Goal: Task Accomplishment & Management: Complete application form

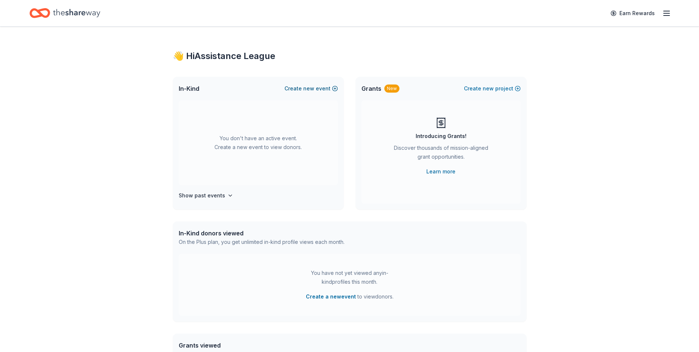
click at [314, 86] on span "new" at bounding box center [308, 88] width 11 height 9
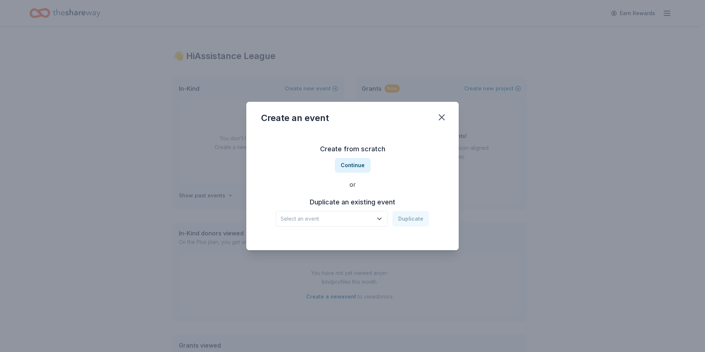
click at [382, 220] on icon "button" at bounding box center [379, 218] width 7 height 7
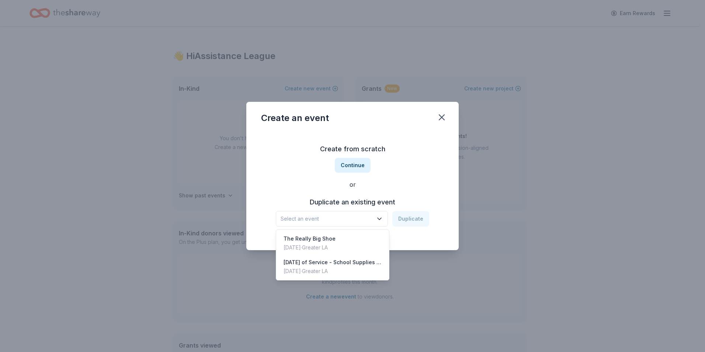
click at [418, 156] on div "Create from scratch Continue or Duplicate an existing event Select an event Dup…" at bounding box center [352, 184] width 183 height 107
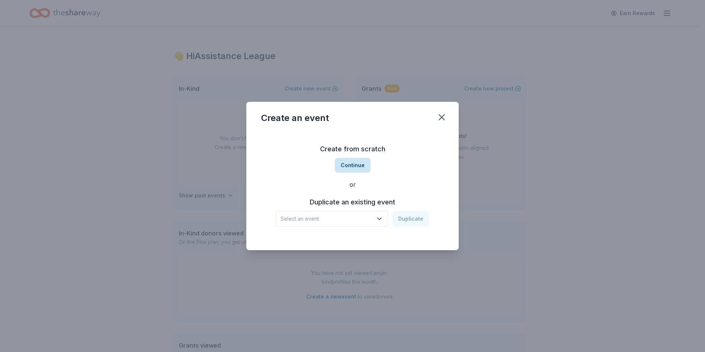
click at [365, 163] on button "Continue" at bounding box center [353, 165] width 36 height 15
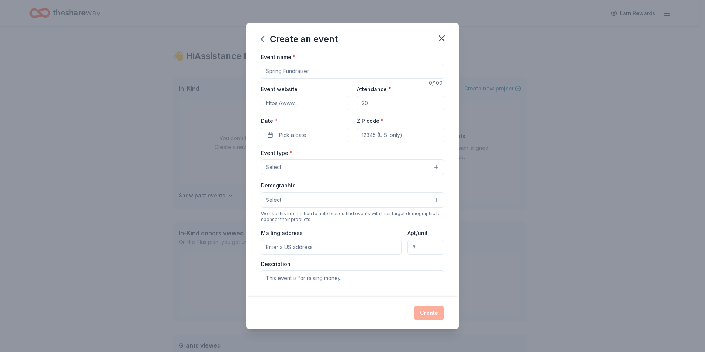
drag, startPoint x: 329, startPoint y: 73, endPoint x: 208, endPoint y: 81, distance: 122.0
click at [208, 81] on div "Create an event Event name * 0 /100 Event website Attendance * Date * Pick a da…" at bounding box center [352, 176] width 705 height 352
type input "[DATE] of Service: Sweet Dreams and Cozy Nights"
click at [369, 102] on input "Attendance *" at bounding box center [400, 102] width 87 height 15
type input "85"
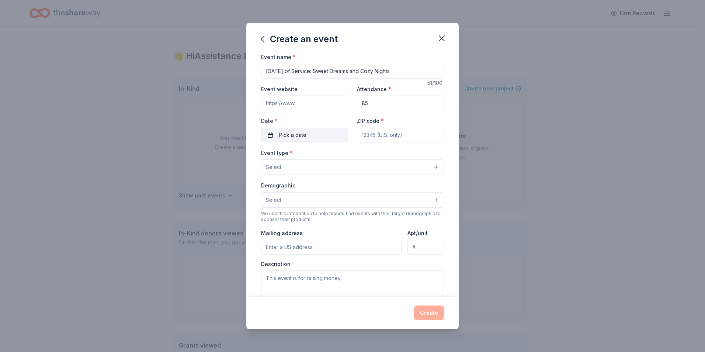
click at [302, 134] on span "Pick a date" at bounding box center [292, 135] width 27 height 9
click at [341, 156] on button "Go to next month" at bounding box center [343, 154] width 10 height 10
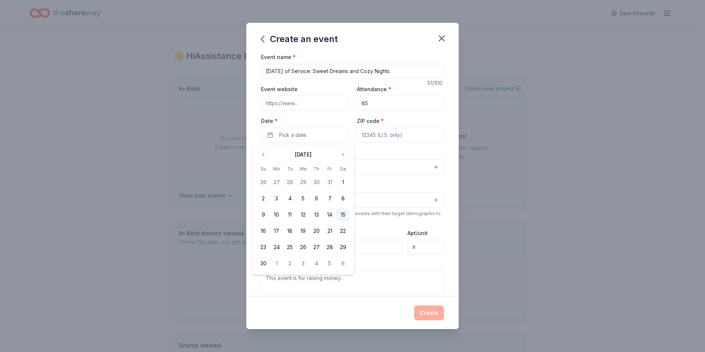
click at [341, 213] on button "15" at bounding box center [342, 214] width 13 height 13
click at [415, 136] on input "ZIP code *" at bounding box center [400, 135] width 87 height 15
type input "90028"
click at [332, 153] on div "Event type * Select" at bounding box center [352, 161] width 183 height 27
click at [348, 167] on button "Select" at bounding box center [352, 166] width 183 height 15
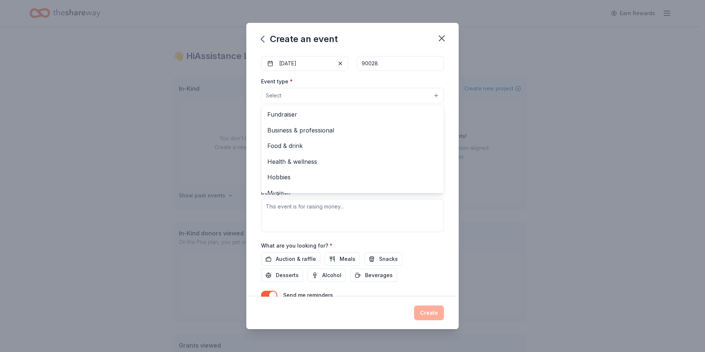
click at [445, 117] on div "Event name * Family Day of Service: Sweet Dreams and Cozy Nights 51 /100 Event …" at bounding box center [352, 174] width 212 height 244
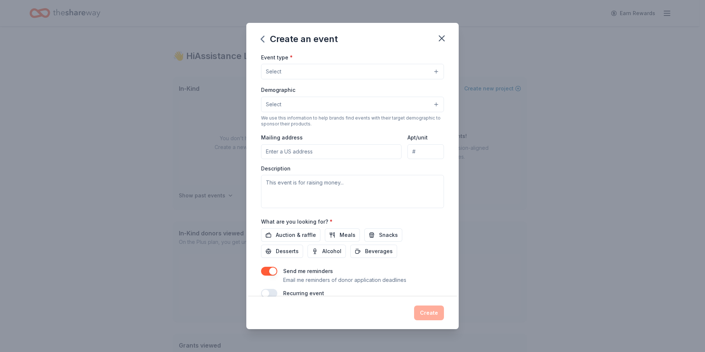
scroll to position [108, 0]
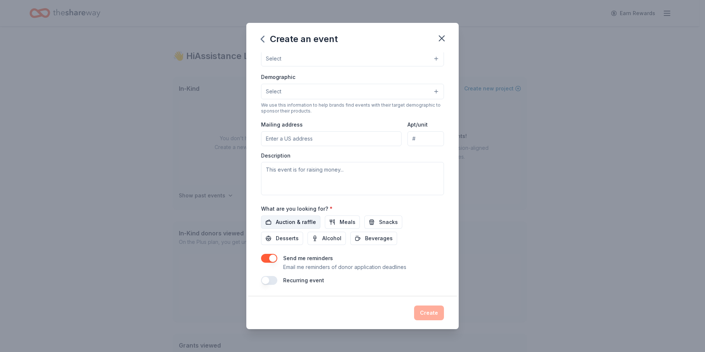
click at [270, 223] on button "Auction & raffle" at bounding box center [290, 221] width 59 height 13
click at [348, 223] on span "Meals" at bounding box center [348, 222] width 16 height 9
click at [379, 222] on span "Snacks" at bounding box center [388, 222] width 19 height 9
click at [376, 241] on span "Beverages" at bounding box center [379, 238] width 28 height 9
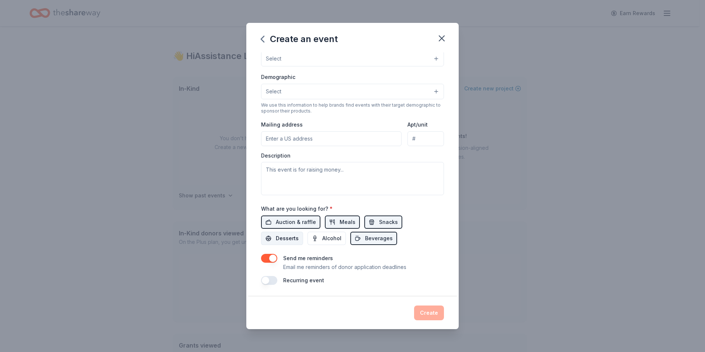
click at [280, 238] on span "Desserts" at bounding box center [287, 238] width 23 height 9
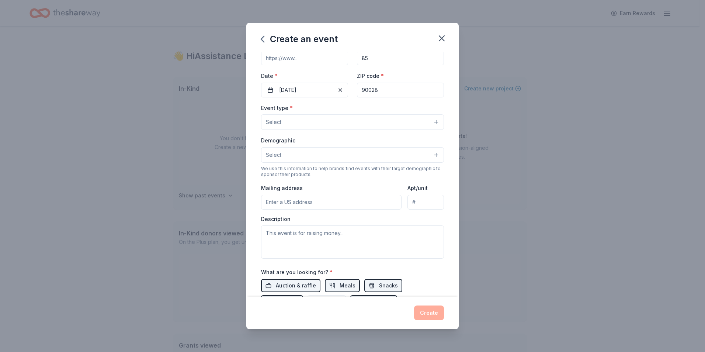
scroll to position [35, 0]
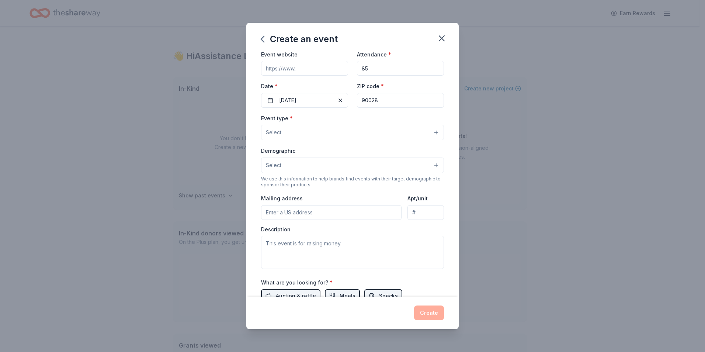
click at [327, 212] on input "Mailing address" at bounding box center [331, 212] width 140 height 15
type input "6640 W. Sunset Blvd."
click at [363, 199] on div "Mailing address 6640 W. Sunset Blvd." at bounding box center [331, 207] width 140 height 26
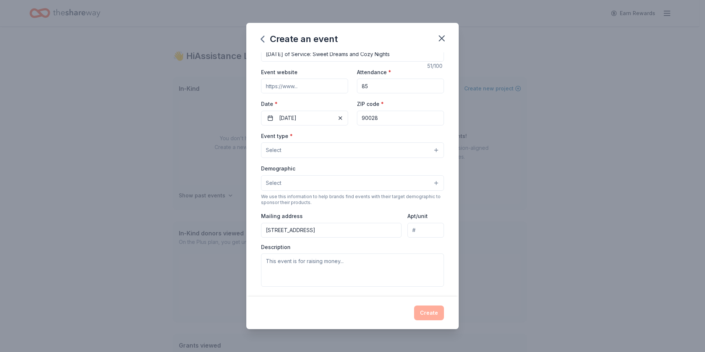
scroll to position [0, 0]
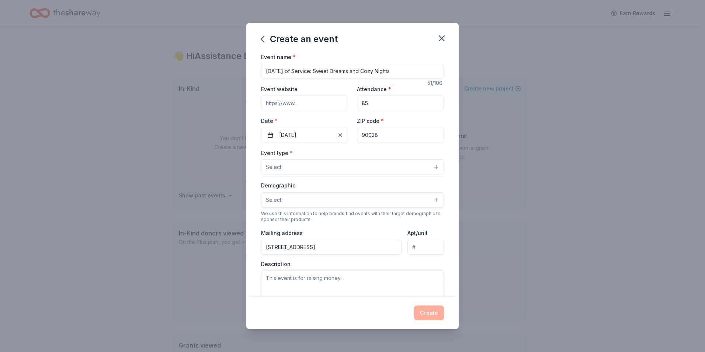
click at [357, 197] on button "Select" at bounding box center [352, 199] width 183 height 15
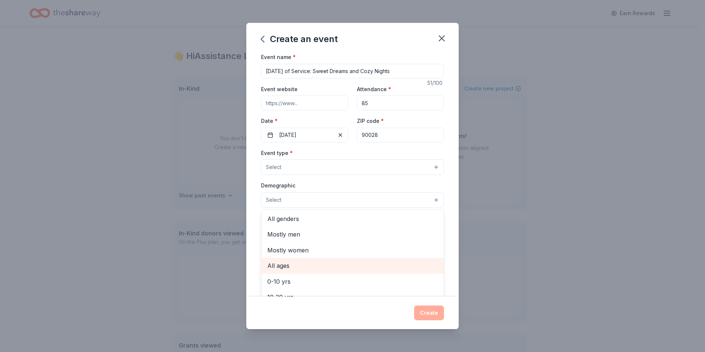
click at [289, 264] on span "All ages" at bounding box center [352, 266] width 170 height 10
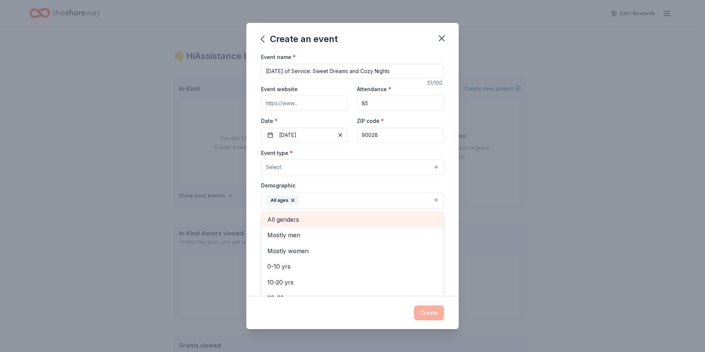
click at [312, 222] on span "All genders" at bounding box center [352, 220] width 170 height 10
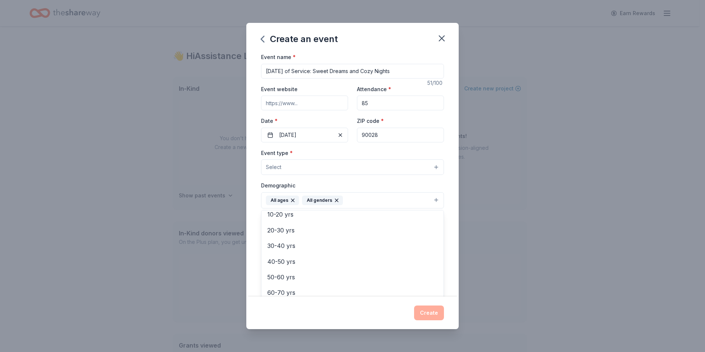
scroll to position [87, 0]
click at [446, 185] on div "Event name * Family Day of Service: Sweet Dreams and Cozy Nights 51 /100 Event …" at bounding box center [352, 174] width 212 height 244
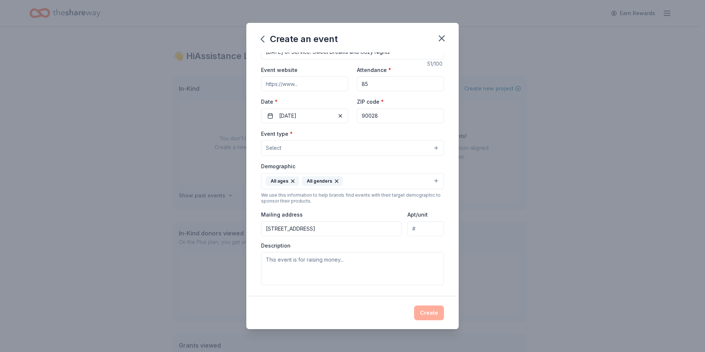
scroll to position [0, 0]
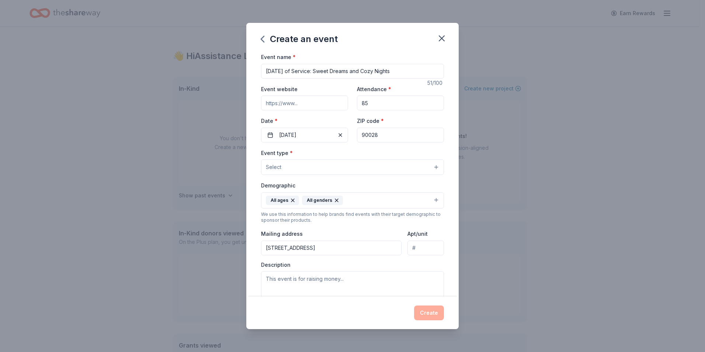
click at [430, 169] on button "Select" at bounding box center [352, 166] width 183 height 15
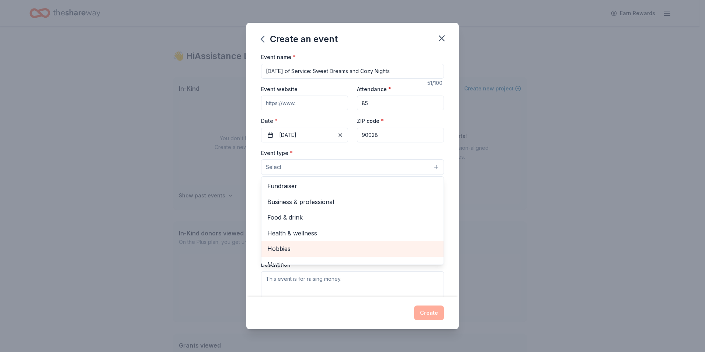
click at [282, 248] on span "Hobbies" at bounding box center [352, 249] width 170 height 10
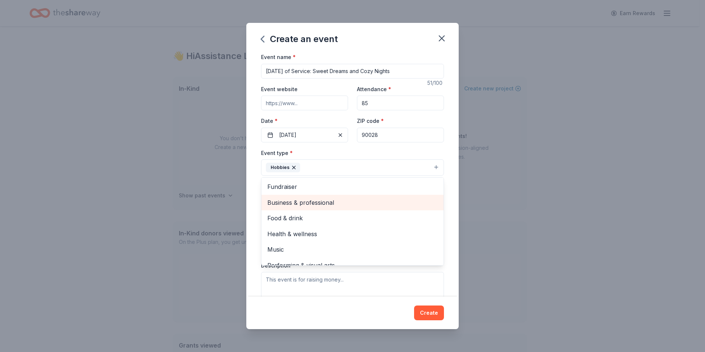
click at [340, 204] on span "Business & professional" at bounding box center [352, 203] width 170 height 10
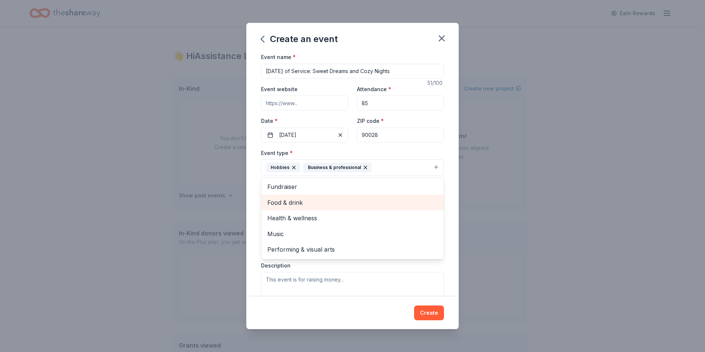
click at [340, 204] on span "Food & drink" at bounding box center [352, 203] width 170 height 10
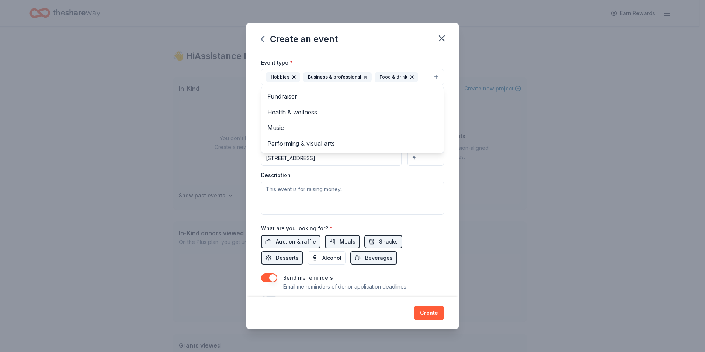
scroll to position [110, 0]
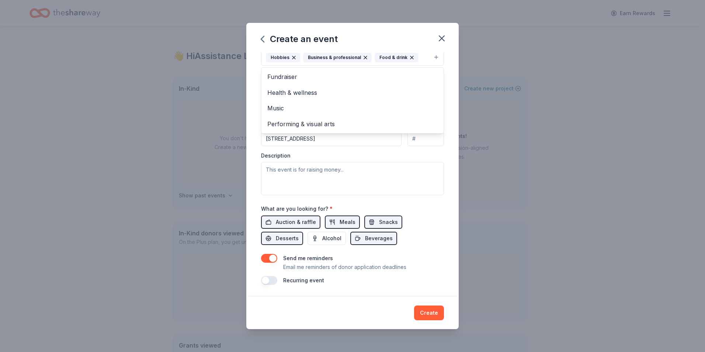
click at [324, 171] on div "Event type * Hobbies Business & professional Food & drink Fundraiser Health & w…" at bounding box center [352, 116] width 183 height 157
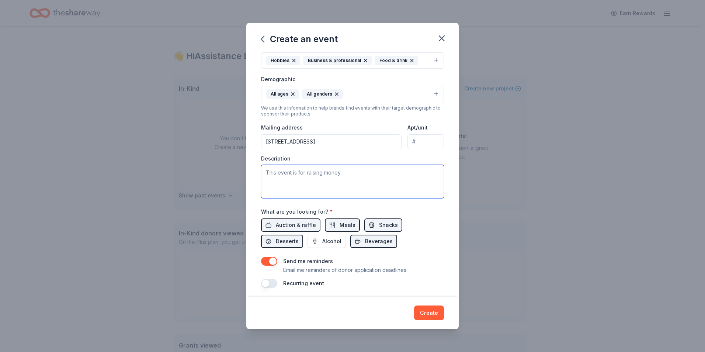
click at [323, 174] on textarea at bounding box center [352, 181] width 183 height 33
paste textarea "This special event brings together families, friends, community members, and co…"
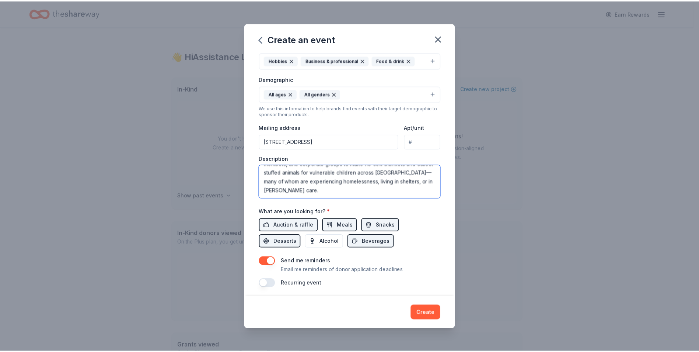
scroll to position [110, 0]
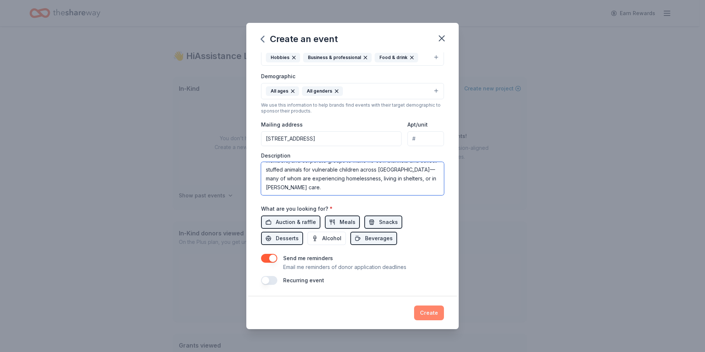
type textarea "This special event brings together families, friends, community members, and co…"
click at [428, 314] on button "Create" at bounding box center [429, 312] width 30 height 15
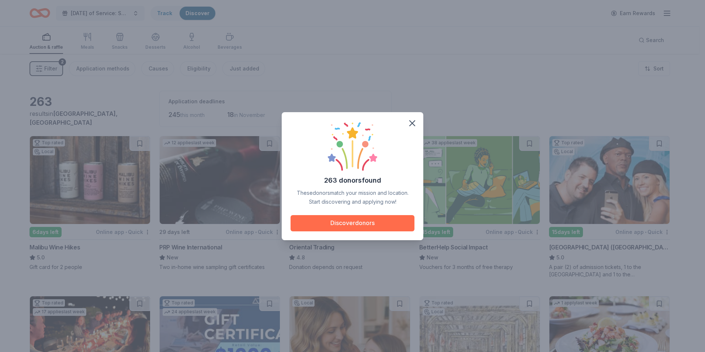
click at [375, 221] on button "Discover donors" at bounding box center [353, 223] width 124 height 16
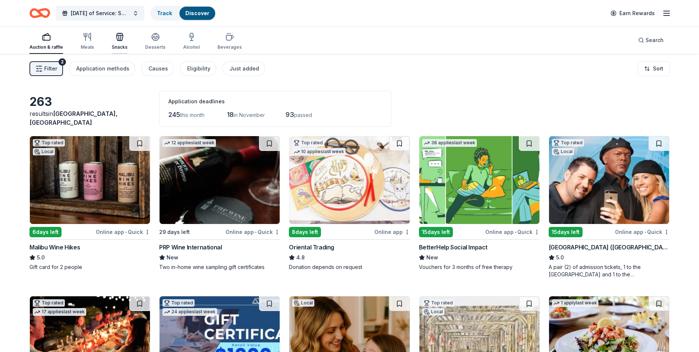
click at [121, 39] on icon "button" at bounding box center [121, 37] width 0 height 5
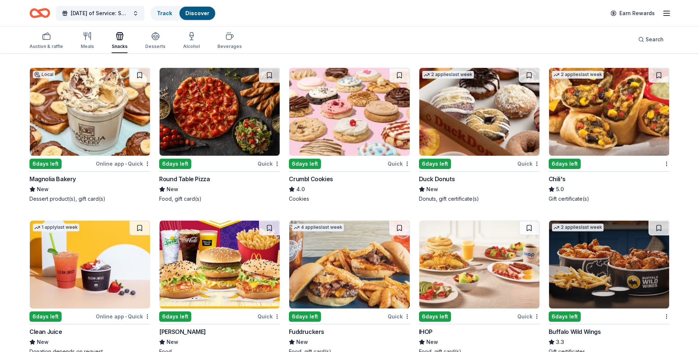
scroll to position [984, 0]
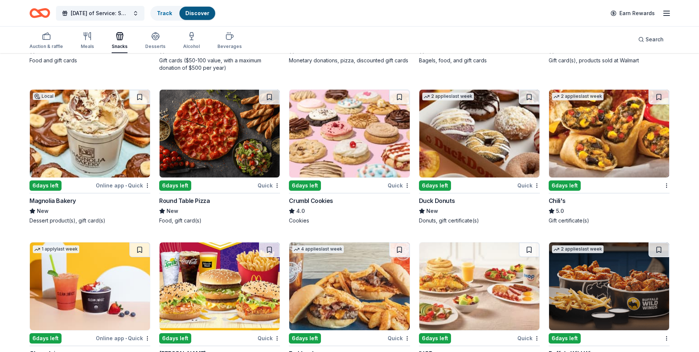
click at [330, 198] on div "Crumbl Cookies" at bounding box center [311, 200] width 44 height 9
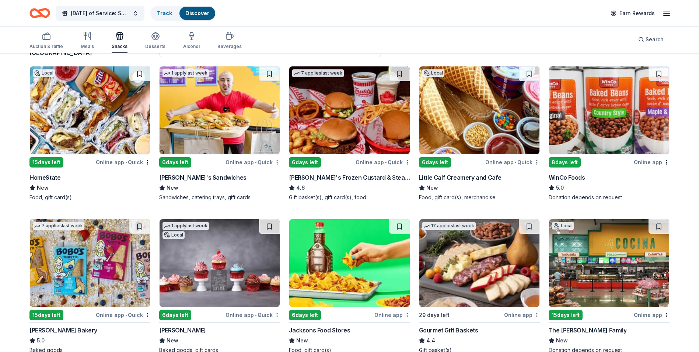
scroll to position [74, 0]
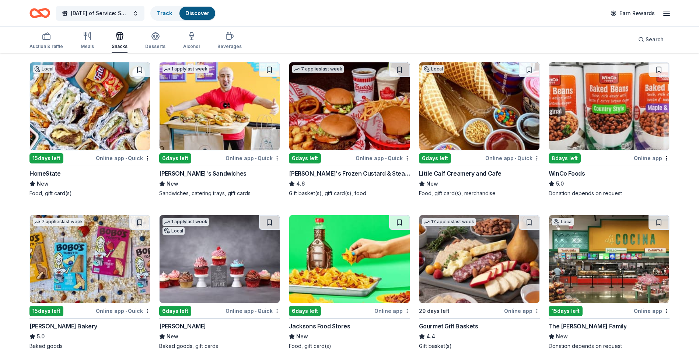
click at [57, 175] on div "HomeState" at bounding box center [44, 173] width 31 height 9
click at [143, 69] on button at bounding box center [139, 69] width 21 height 15
click at [201, 175] on div "Ike's Sandwiches" at bounding box center [202, 173] width 87 height 9
click at [271, 70] on button at bounding box center [269, 69] width 21 height 15
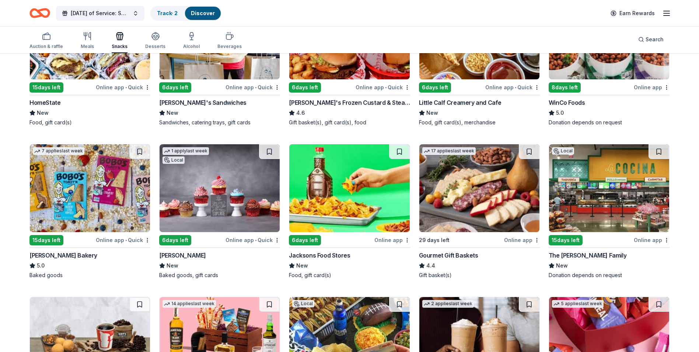
scroll to position [147, 0]
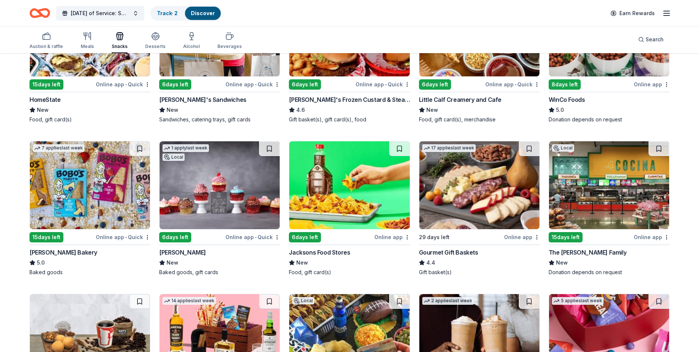
click at [105, 196] on img at bounding box center [90, 185] width 120 height 88
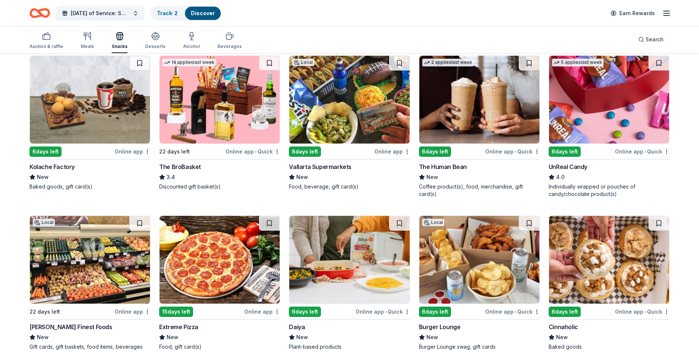
scroll to position [406, 0]
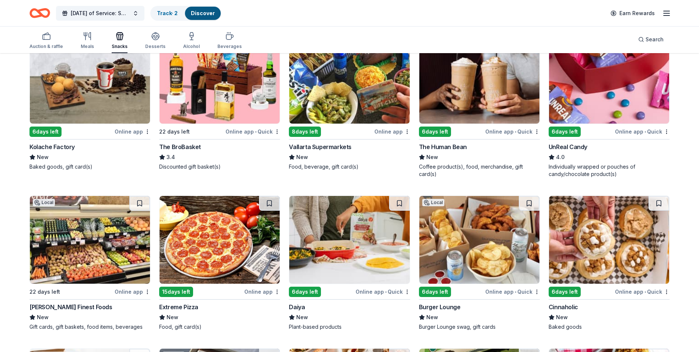
click at [393, 131] on div "Online app" at bounding box center [393, 131] width 36 height 9
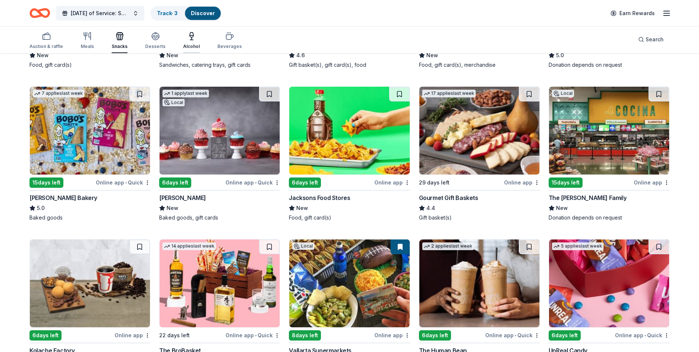
scroll to position [184, 0]
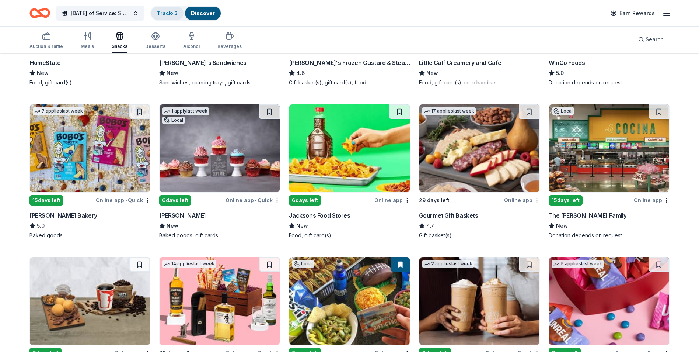
click at [174, 12] on link "Track · 3" at bounding box center [167, 13] width 21 height 6
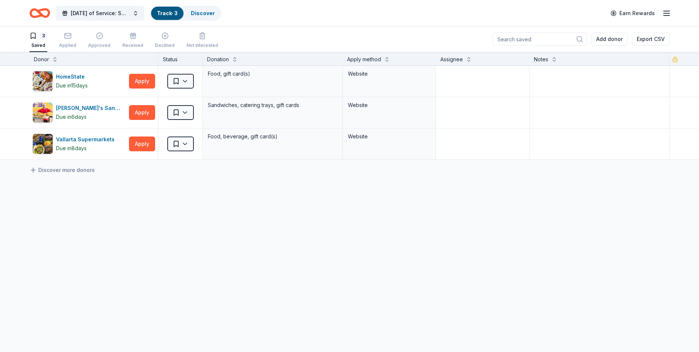
click at [45, 13] on icon "Home" at bounding box center [39, 12] width 21 height 17
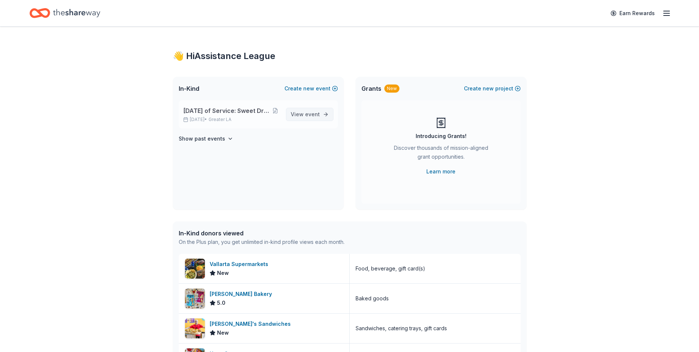
click at [308, 112] on span "event" at bounding box center [312, 114] width 15 height 6
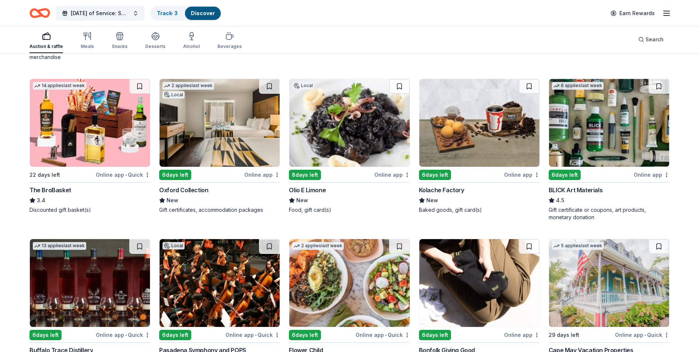
scroll to position [1650, 0]
click at [597, 113] on img at bounding box center [609, 123] width 120 height 88
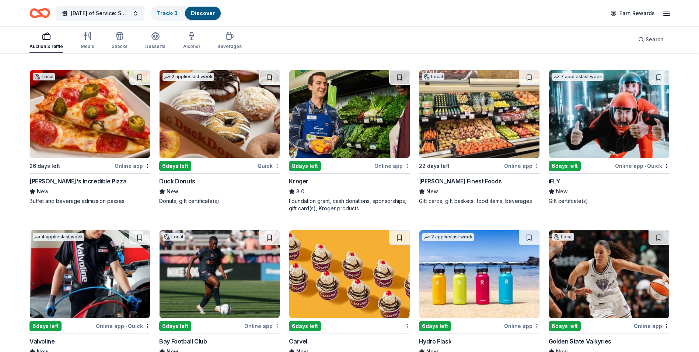
scroll to position [4049, 0]
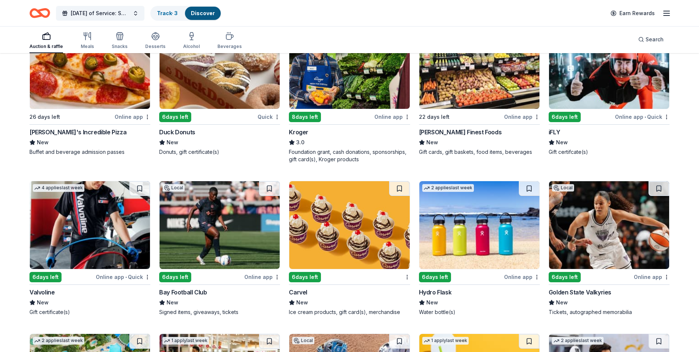
click at [298, 134] on div "Kroger" at bounding box center [299, 132] width 20 height 9
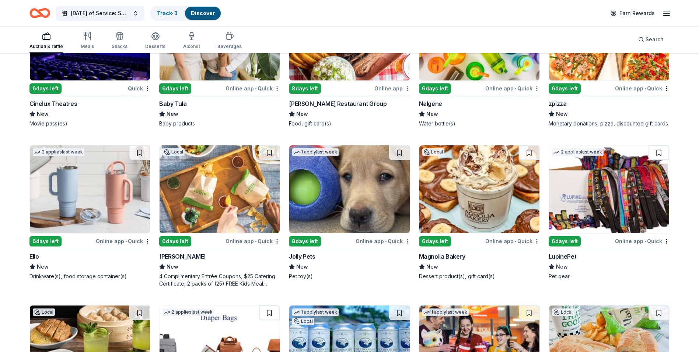
scroll to position [7204, 0]
click at [452, 260] on div "Magnolia Bakery" at bounding box center [442, 256] width 46 height 9
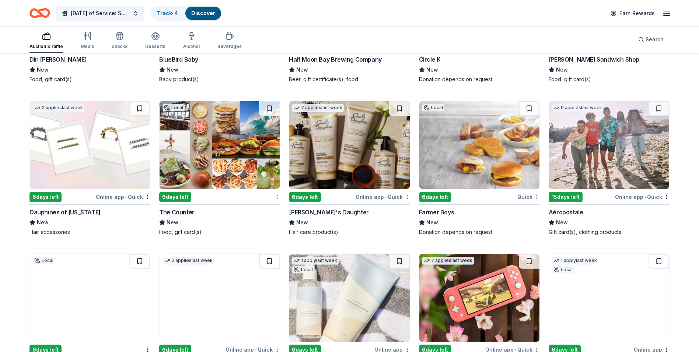
scroll to position [7646, 0]
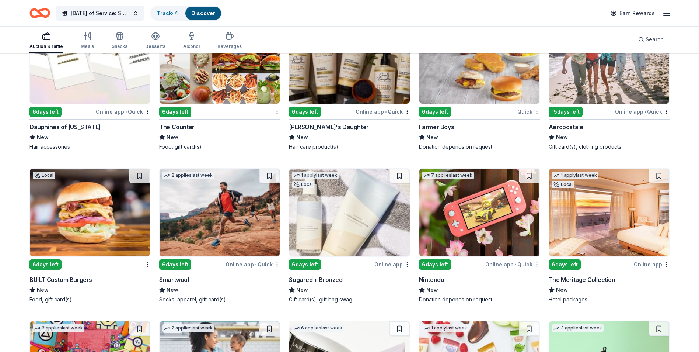
click at [493, 82] on img at bounding box center [480, 60] width 120 height 88
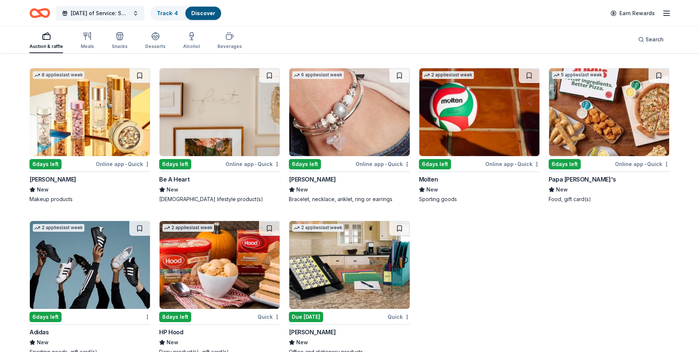
scroll to position [8078, 0]
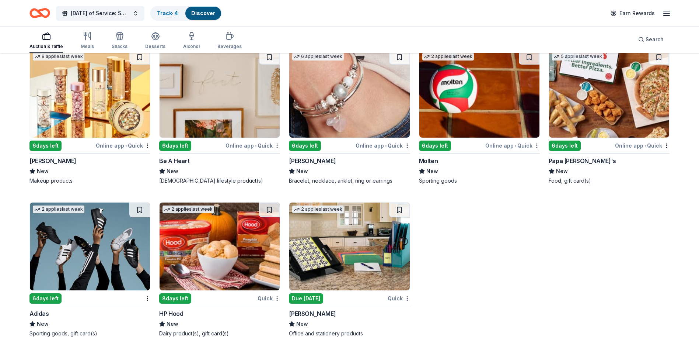
click at [353, 255] on img at bounding box center [349, 246] width 120 height 88
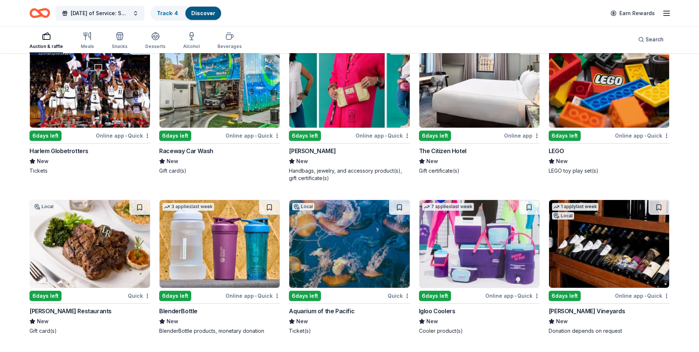
scroll to position [6382, 0]
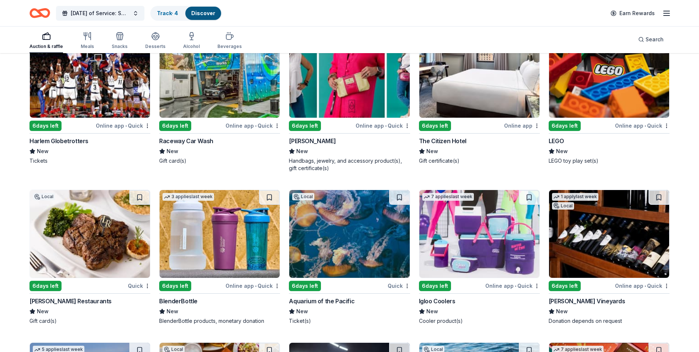
click at [661, 103] on img at bounding box center [609, 74] width 120 height 88
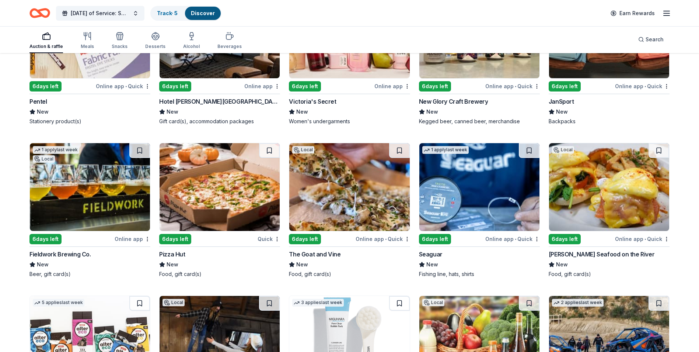
scroll to position [5755, 0]
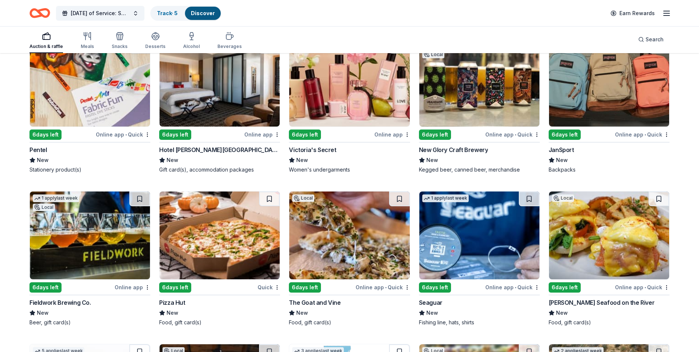
click at [566, 89] on img at bounding box center [609, 83] width 120 height 88
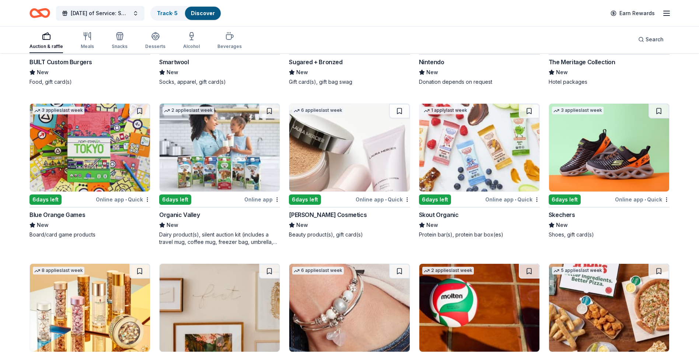
scroll to position [7857, 0]
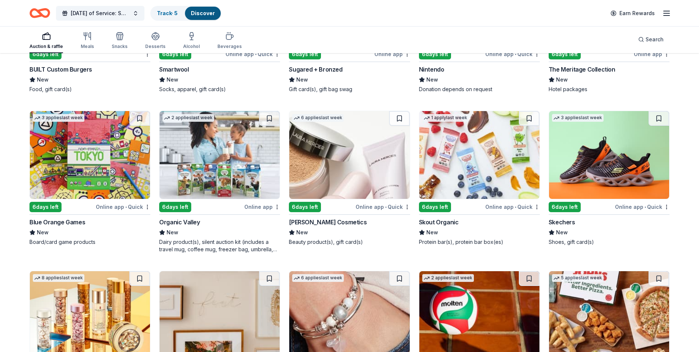
click at [623, 159] on img at bounding box center [609, 155] width 120 height 88
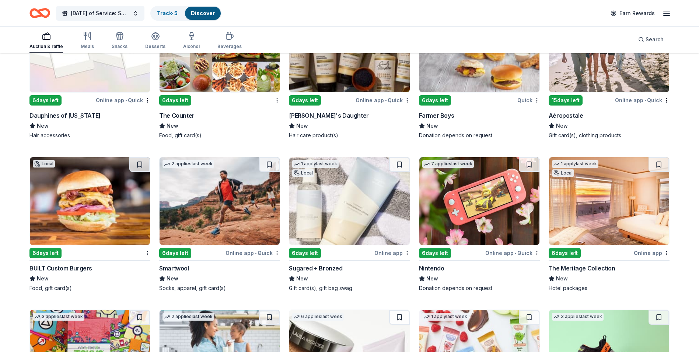
scroll to position [7672, 0]
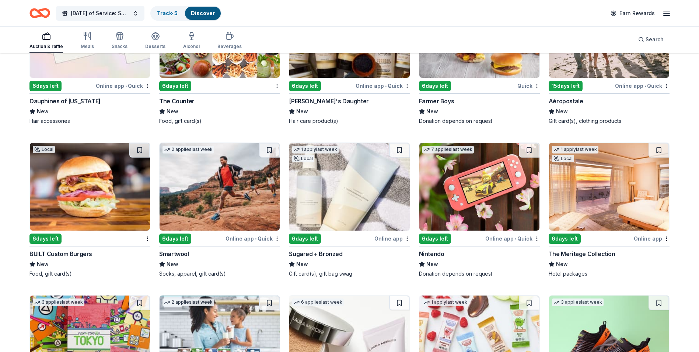
click at [524, 214] on img at bounding box center [480, 187] width 120 height 88
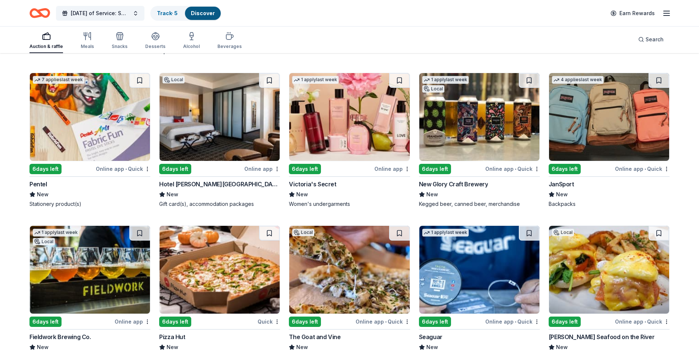
scroll to position [5718, 0]
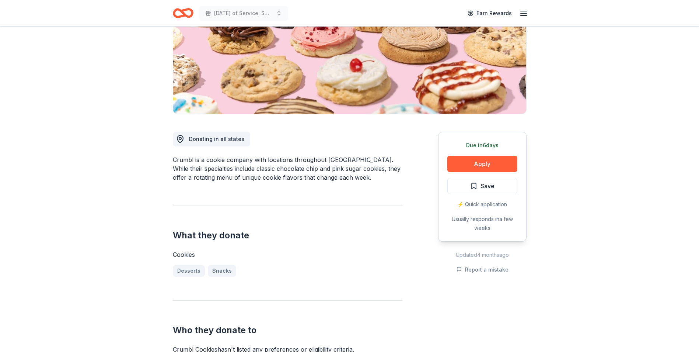
scroll to position [111, 0]
click at [504, 166] on button "Apply" at bounding box center [483, 163] width 70 height 16
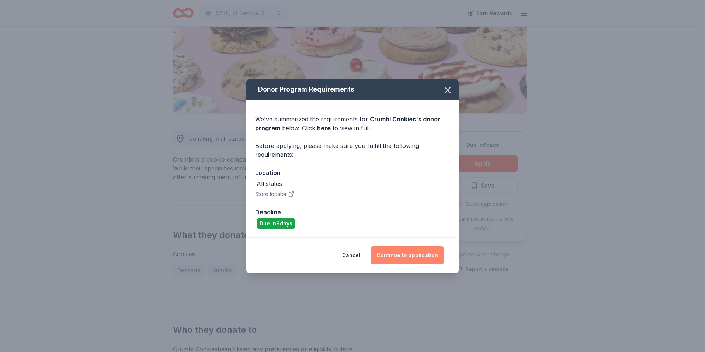
click at [414, 257] on button "Continue to application" at bounding box center [407, 255] width 73 height 18
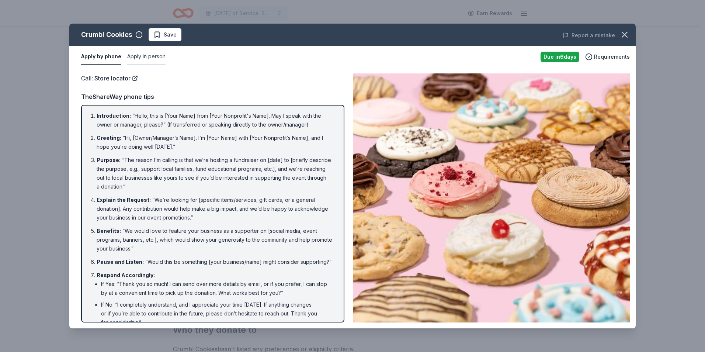
click at [150, 59] on button "Apply in person" at bounding box center [146, 56] width 38 height 15
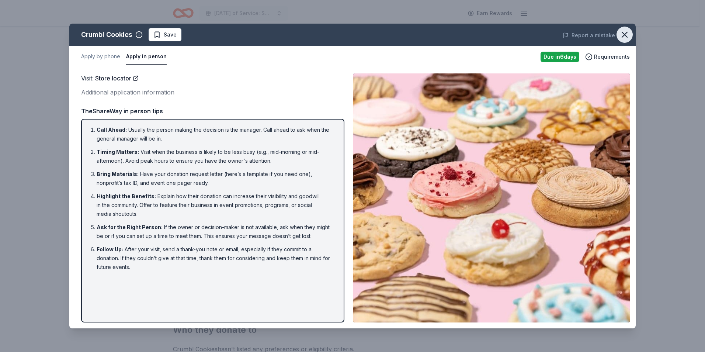
click at [625, 34] on icon "button" at bounding box center [624, 34] width 10 height 10
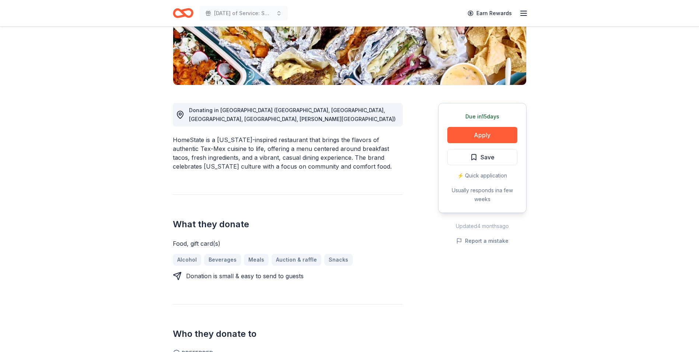
scroll to position [147, 0]
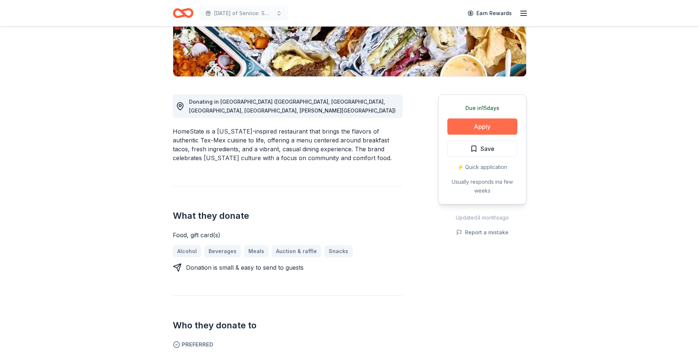
click at [490, 127] on button "Apply" at bounding box center [483, 126] width 70 height 16
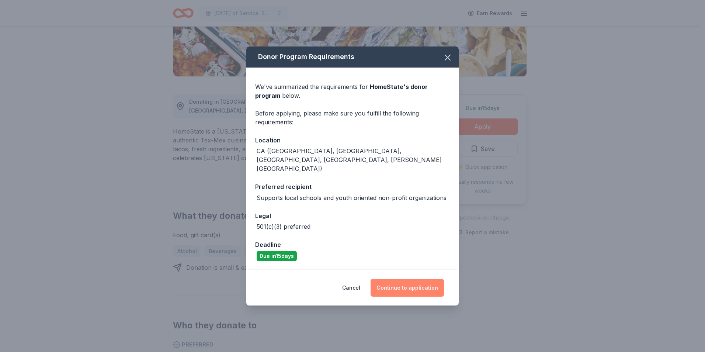
click at [421, 279] on button "Continue to application" at bounding box center [407, 288] width 73 height 18
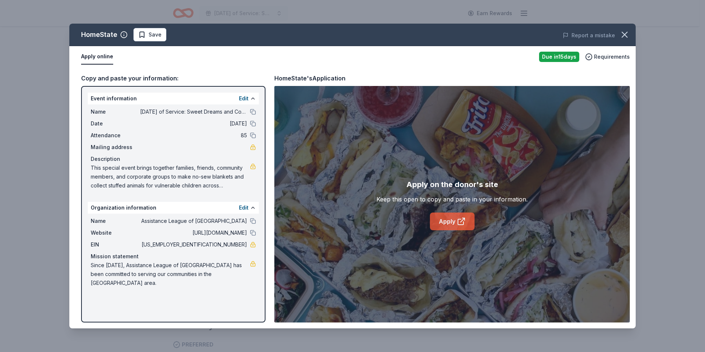
click at [444, 225] on link "Apply" at bounding box center [452, 221] width 45 height 18
click at [628, 32] on icon "button" at bounding box center [624, 34] width 10 height 10
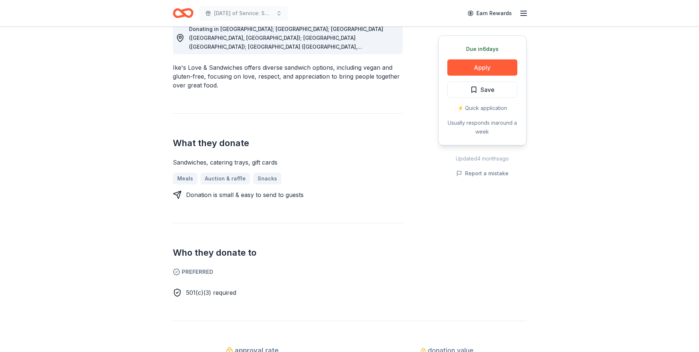
scroll to position [111, 0]
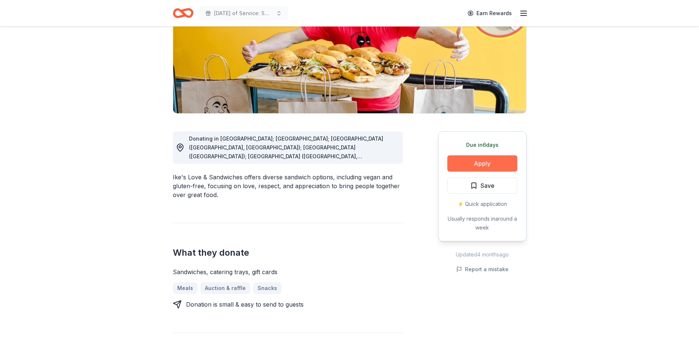
click at [490, 159] on button "Apply" at bounding box center [483, 163] width 70 height 16
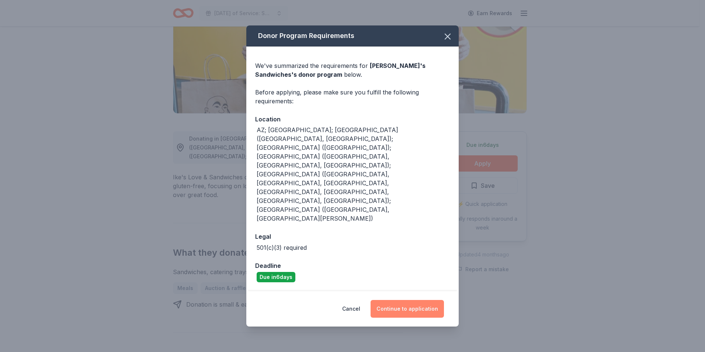
click at [421, 300] on button "Continue to application" at bounding box center [407, 309] width 73 height 18
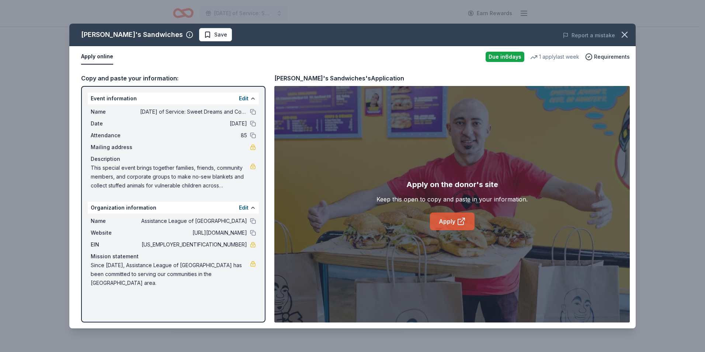
click at [445, 223] on link "Apply" at bounding box center [452, 221] width 45 height 18
click at [628, 28] on button "button" at bounding box center [624, 35] width 16 height 16
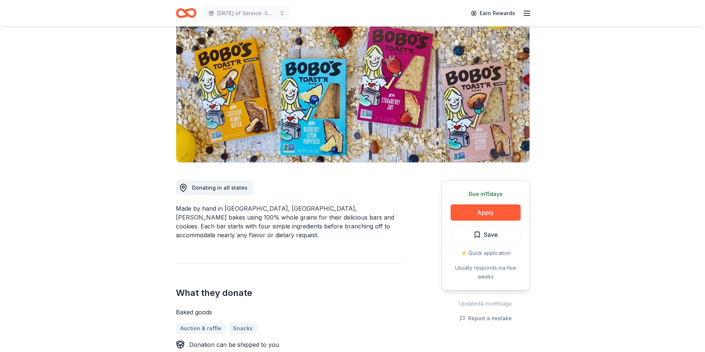
scroll to position [74, 0]
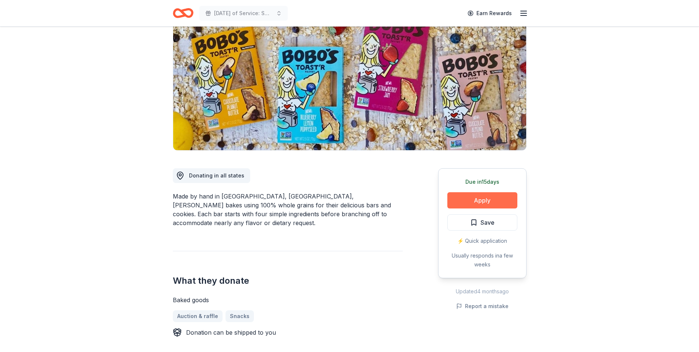
click at [481, 199] on button "Apply" at bounding box center [483, 200] width 70 height 16
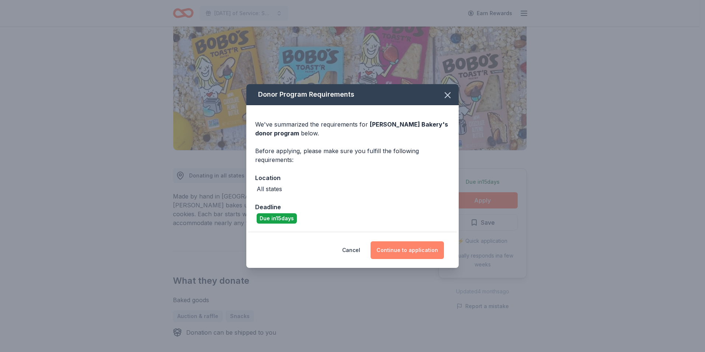
click at [419, 249] on button "Continue to application" at bounding box center [407, 250] width 73 height 18
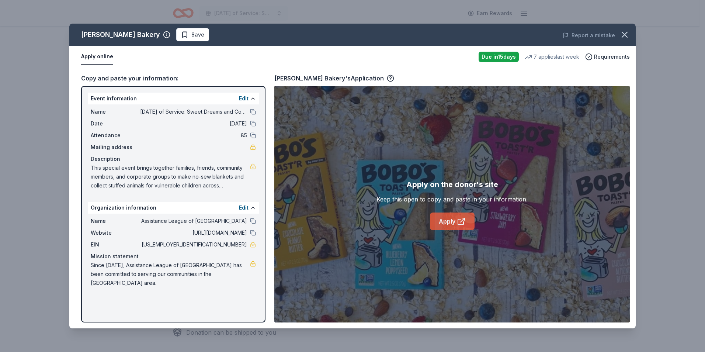
click at [452, 225] on link "Apply" at bounding box center [452, 221] width 45 height 18
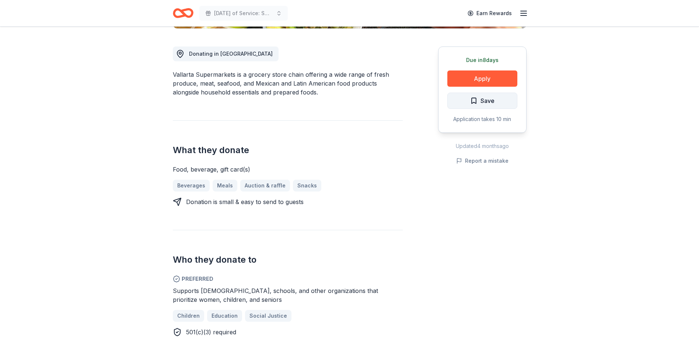
scroll to position [184, 0]
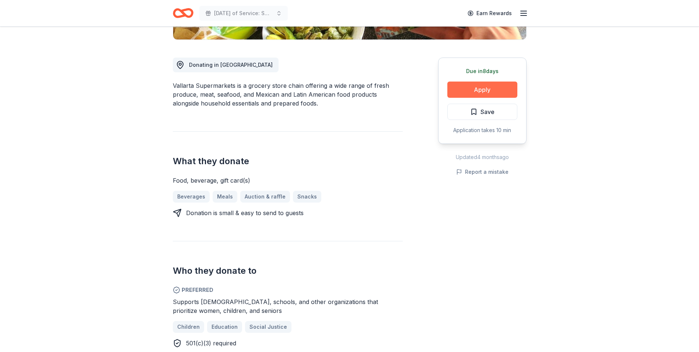
click at [498, 90] on button "Apply" at bounding box center [483, 89] width 70 height 16
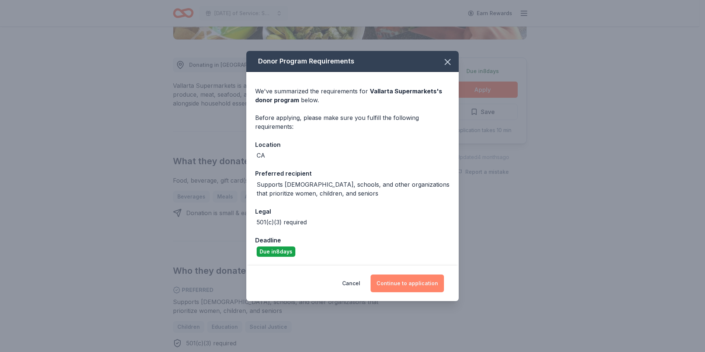
click at [425, 281] on button "Continue to application" at bounding box center [407, 283] width 73 height 18
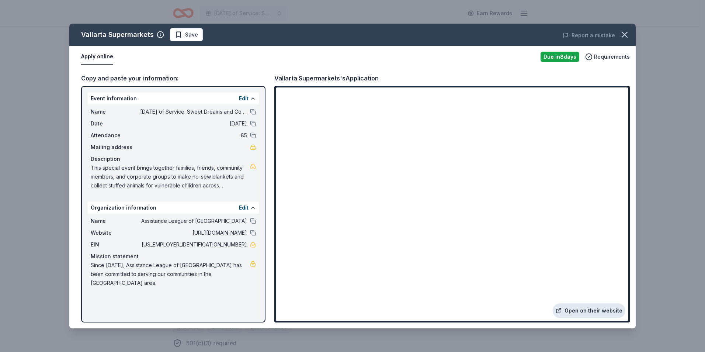
click at [590, 307] on link "Open on their website" at bounding box center [589, 310] width 73 height 15
click at [626, 37] on icon "button" at bounding box center [624, 34] width 10 height 10
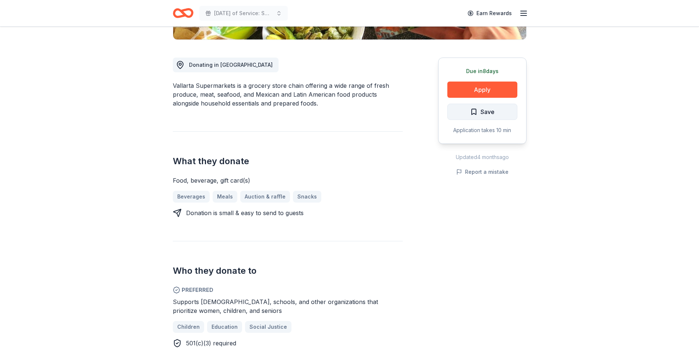
click at [486, 110] on span "Save" at bounding box center [488, 112] width 14 height 10
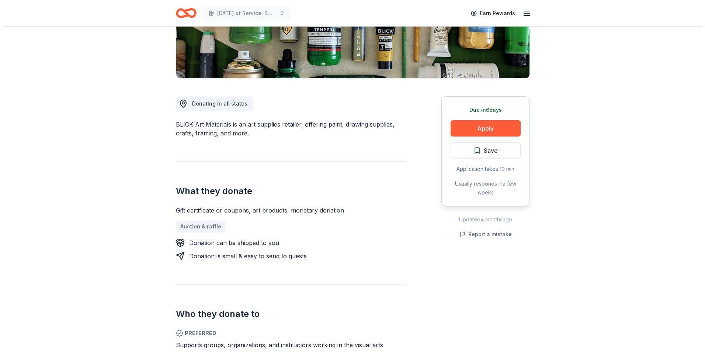
scroll to position [147, 0]
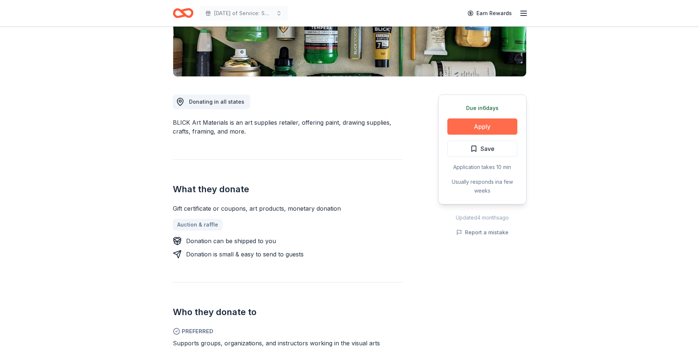
click at [495, 125] on button "Apply" at bounding box center [483, 126] width 70 height 16
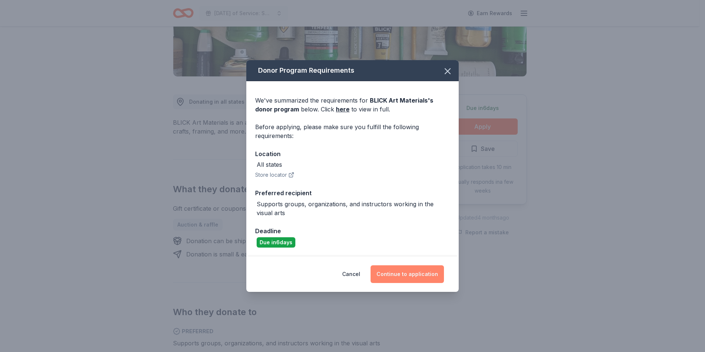
click at [424, 276] on button "Continue to application" at bounding box center [407, 274] width 73 height 18
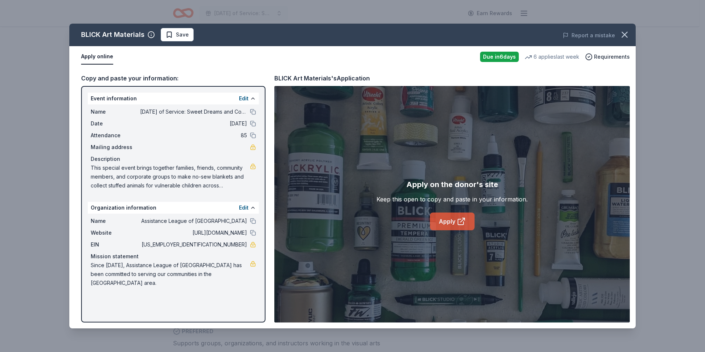
click at [454, 222] on link "Apply" at bounding box center [452, 221] width 45 height 18
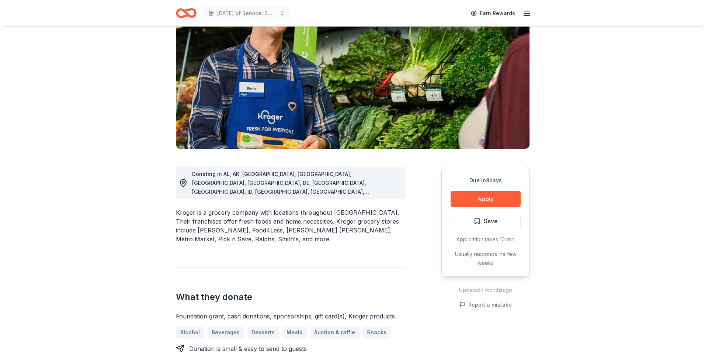
scroll to position [111, 0]
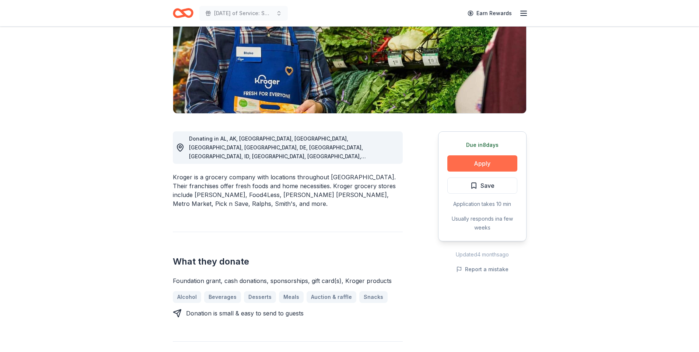
click at [497, 161] on button "Apply" at bounding box center [483, 163] width 70 height 16
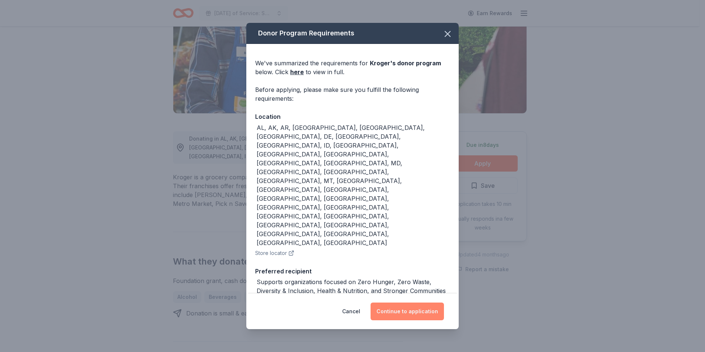
click at [425, 302] on button "Continue to application" at bounding box center [407, 311] width 73 height 18
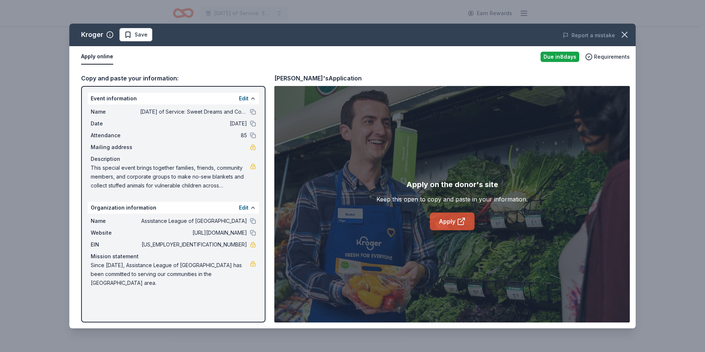
click at [456, 222] on link "Apply" at bounding box center [452, 221] width 45 height 18
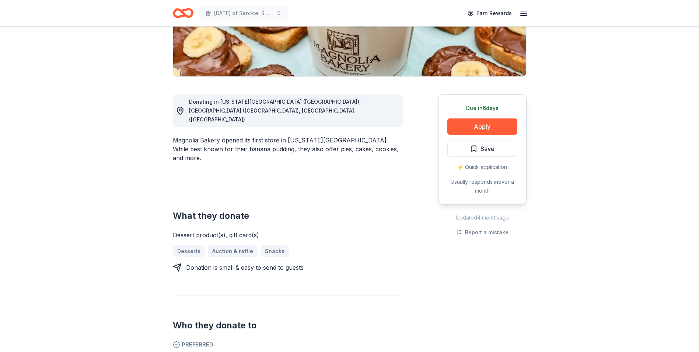
scroll to position [111, 0]
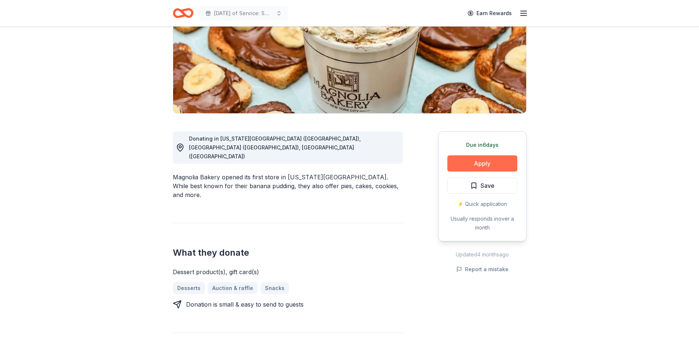
click at [480, 165] on button "Apply" at bounding box center [483, 163] width 70 height 16
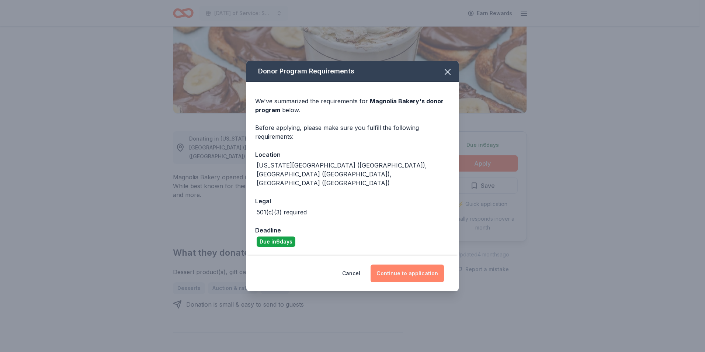
click at [413, 266] on button "Continue to application" at bounding box center [407, 273] width 73 height 18
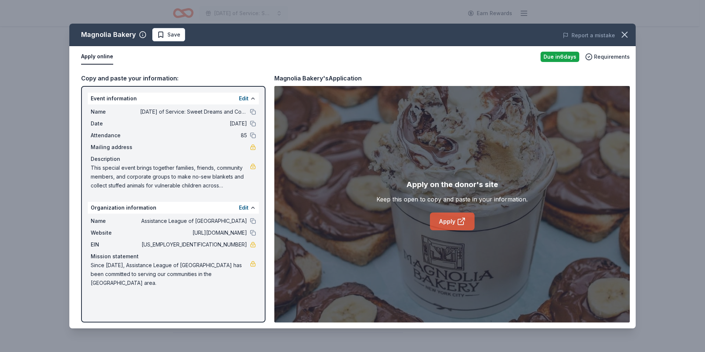
click at [457, 224] on icon at bounding box center [461, 221] width 9 height 9
click at [622, 34] on icon "button" at bounding box center [624, 34] width 10 height 10
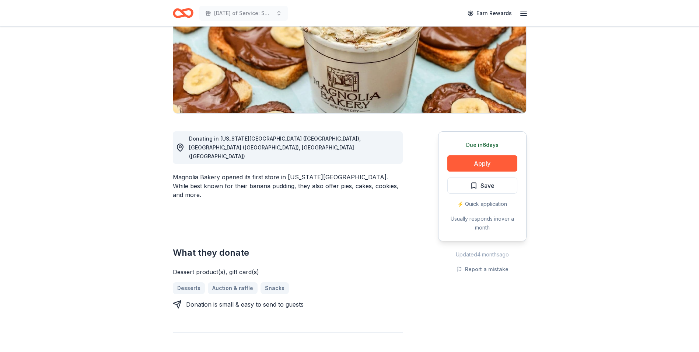
scroll to position [0, 0]
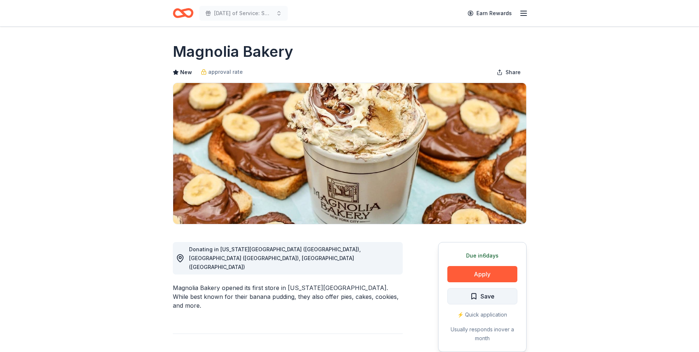
click at [497, 299] on button "Save" at bounding box center [483, 296] width 70 height 16
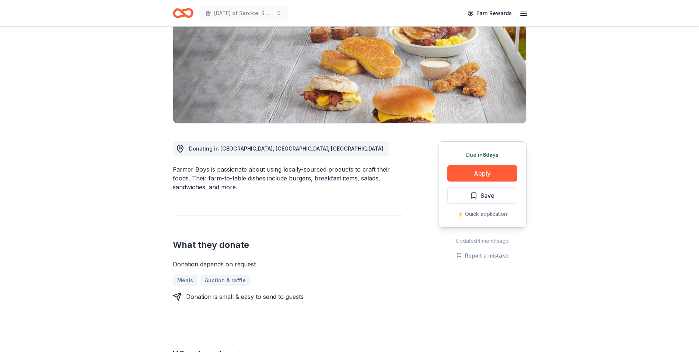
scroll to position [111, 0]
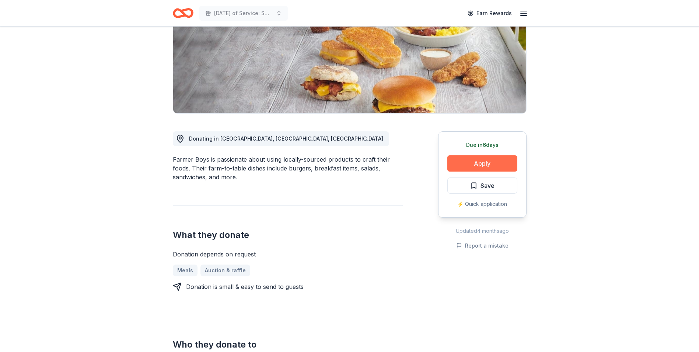
click at [495, 160] on button "Apply" at bounding box center [483, 163] width 70 height 16
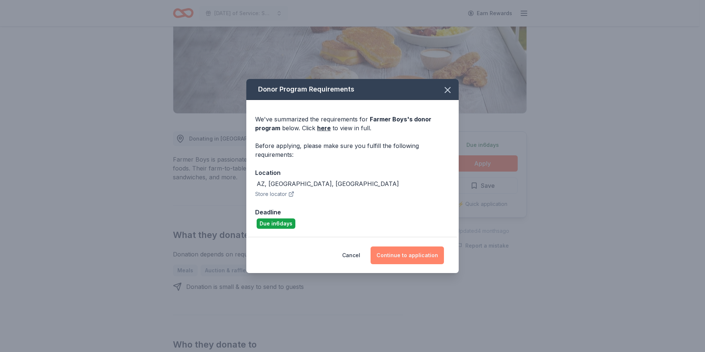
click at [408, 259] on button "Continue to application" at bounding box center [407, 255] width 73 height 18
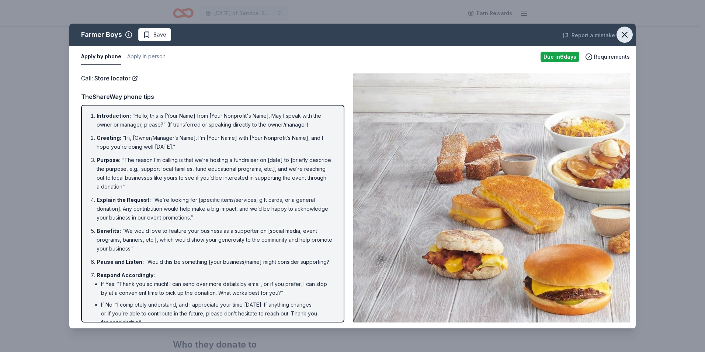
click at [623, 35] on icon "button" at bounding box center [624, 34] width 10 height 10
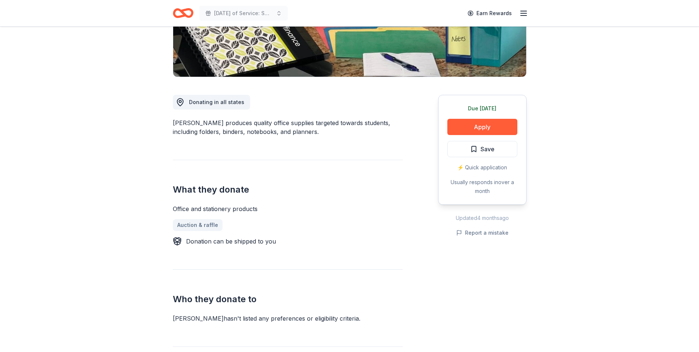
scroll to position [147, 0]
click at [480, 125] on button "Apply" at bounding box center [483, 126] width 70 height 16
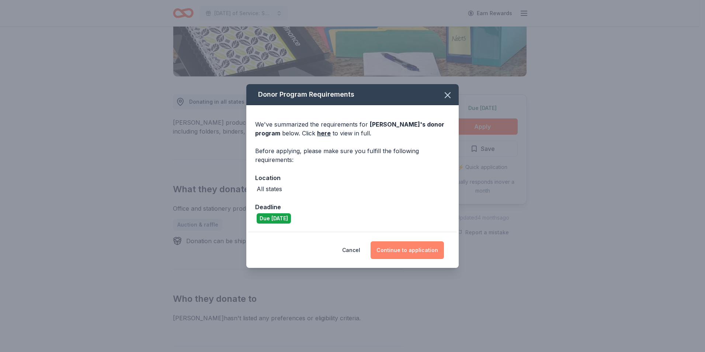
click at [419, 246] on button "Continue to application" at bounding box center [407, 250] width 73 height 18
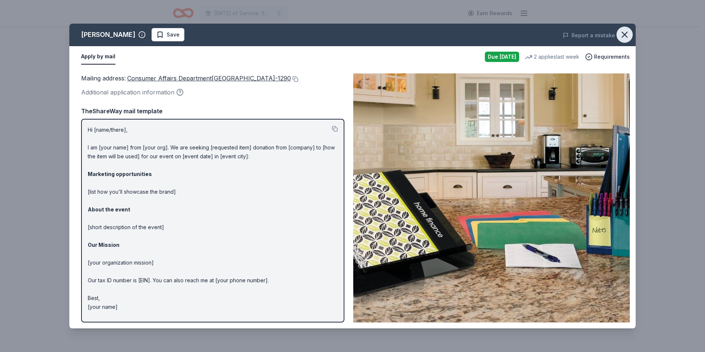
click at [627, 37] on icon "button" at bounding box center [624, 34] width 5 height 5
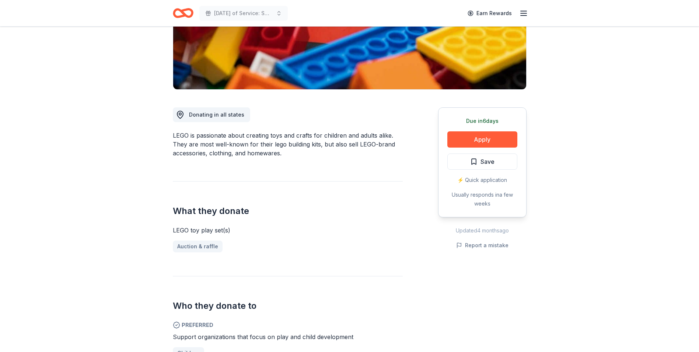
scroll to position [147, 0]
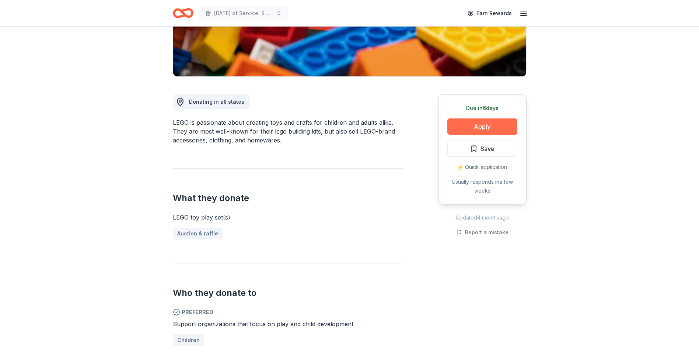
click at [486, 124] on button "Apply" at bounding box center [483, 126] width 70 height 16
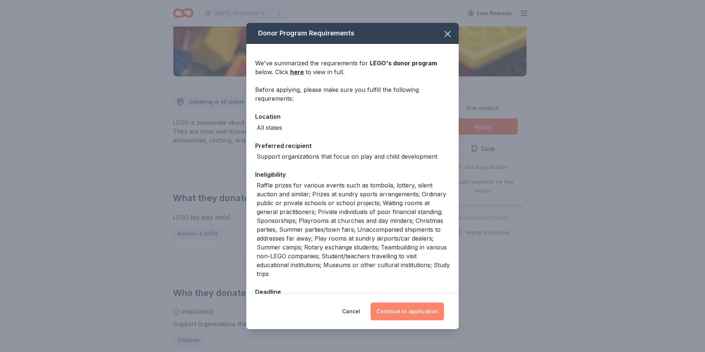
click at [405, 315] on button "Continue to application" at bounding box center [407, 311] width 73 height 18
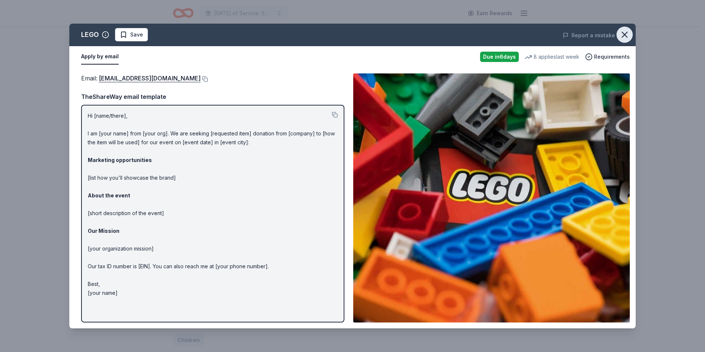
click at [626, 34] on icon "button" at bounding box center [624, 34] width 10 height 10
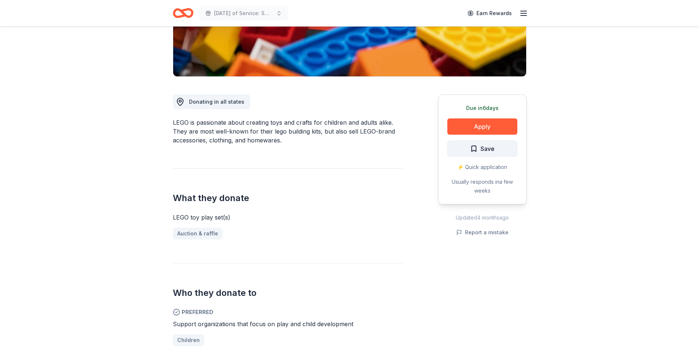
click at [500, 147] on button "Save" at bounding box center [483, 148] width 70 height 16
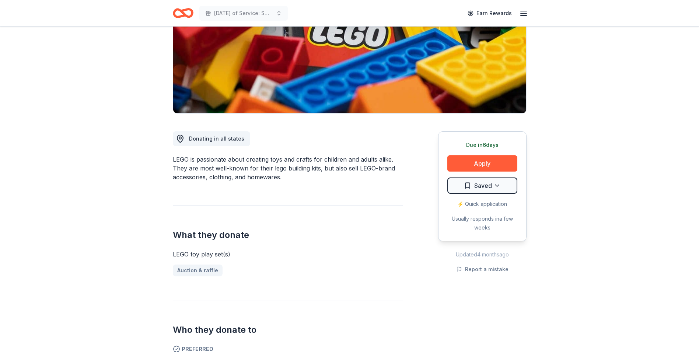
scroll to position [0, 0]
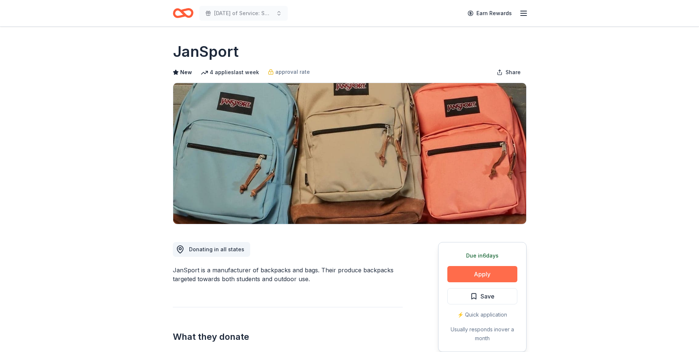
click at [500, 273] on button "Apply" at bounding box center [483, 274] width 70 height 16
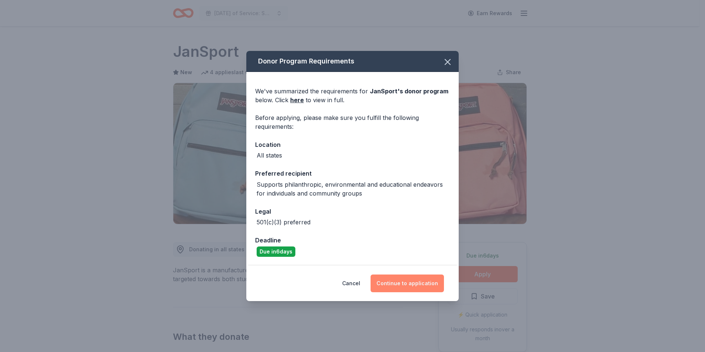
click at [431, 285] on button "Continue to application" at bounding box center [407, 283] width 73 height 18
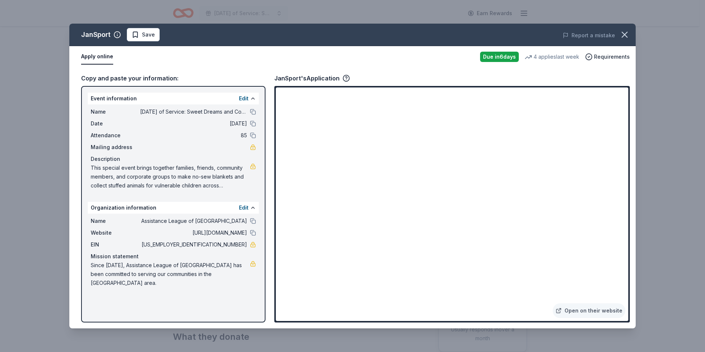
drag, startPoint x: 118, startPoint y: 285, endPoint x: 111, endPoint y: 281, distance: 7.8
click at [111, 281] on span "Since 1919, Assistance League of Los Angeles has been committed to serving our …" at bounding box center [170, 274] width 159 height 27
click at [629, 34] on icon "button" at bounding box center [624, 34] width 10 height 10
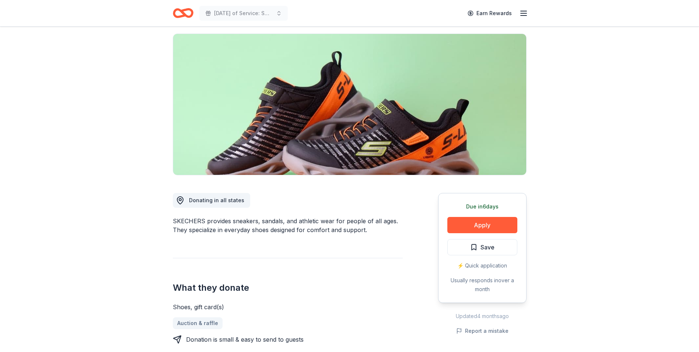
scroll to position [111, 0]
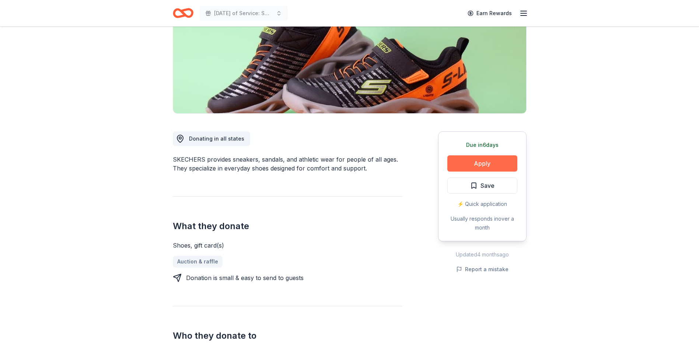
click at [490, 160] on button "Apply" at bounding box center [483, 163] width 70 height 16
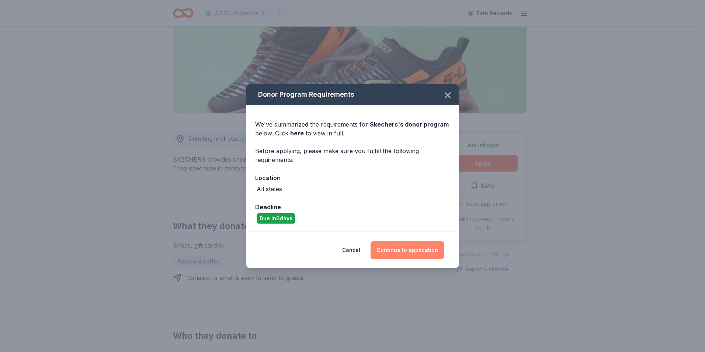
click at [402, 246] on button "Continue to application" at bounding box center [407, 250] width 73 height 18
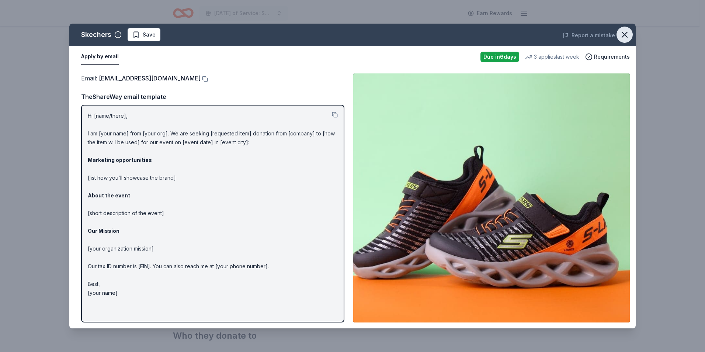
click at [628, 34] on icon "button" at bounding box center [624, 34] width 10 height 10
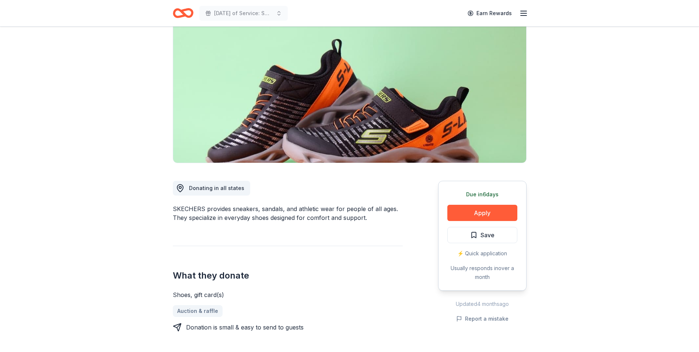
scroll to position [0, 0]
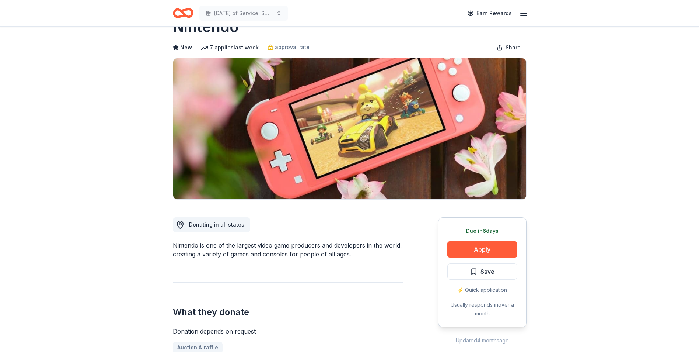
scroll to position [37, 0]
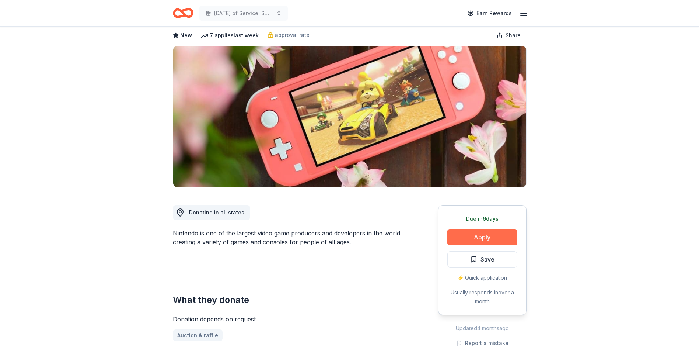
click at [491, 235] on button "Apply" at bounding box center [483, 237] width 70 height 16
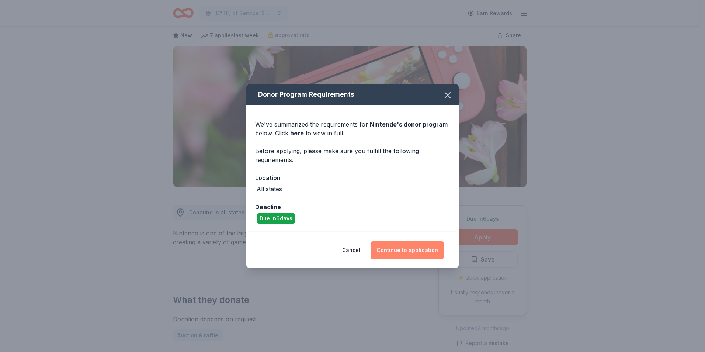
click at [397, 254] on button "Continue to application" at bounding box center [407, 250] width 73 height 18
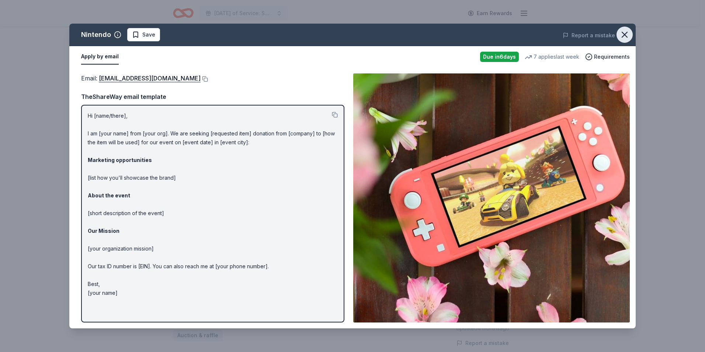
click at [619, 32] on icon "button" at bounding box center [624, 34] width 10 height 10
